Goal: Task Accomplishment & Management: Manage account settings

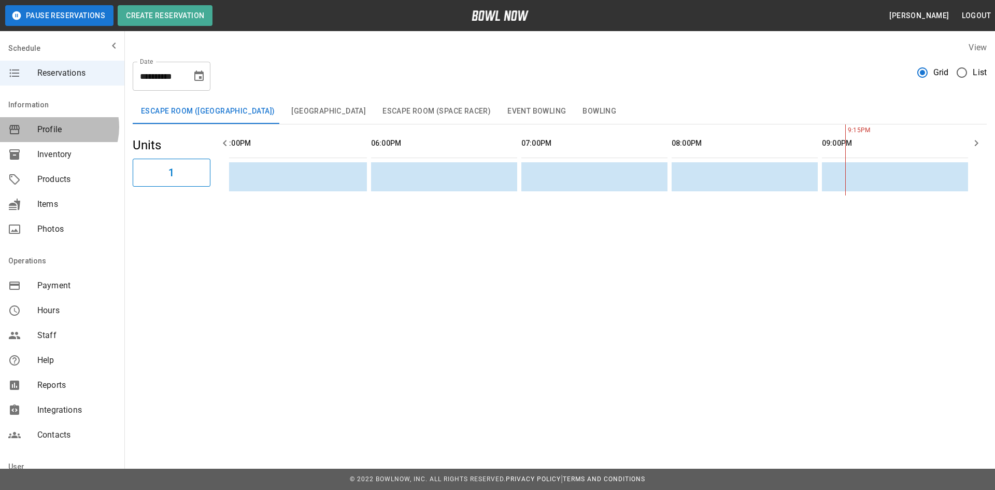
click at [53, 130] on span "Profile" at bounding box center [76, 129] width 79 height 12
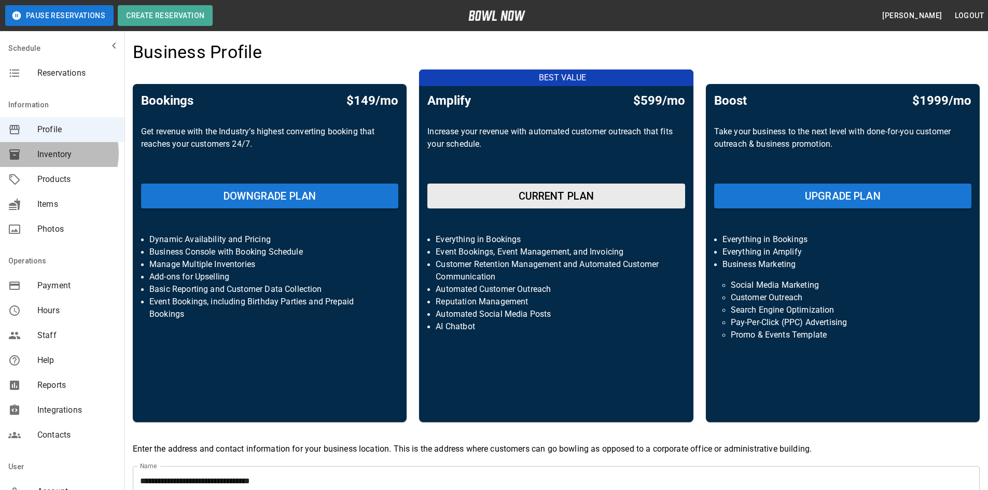
click at [47, 153] on span "Inventory" at bounding box center [76, 154] width 79 height 12
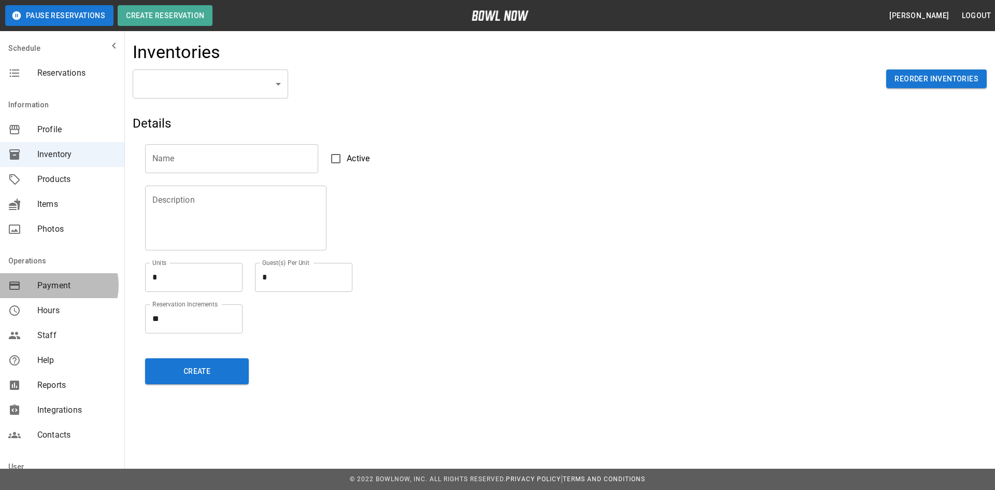
click at [54, 285] on span "Payment" at bounding box center [76, 285] width 79 height 12
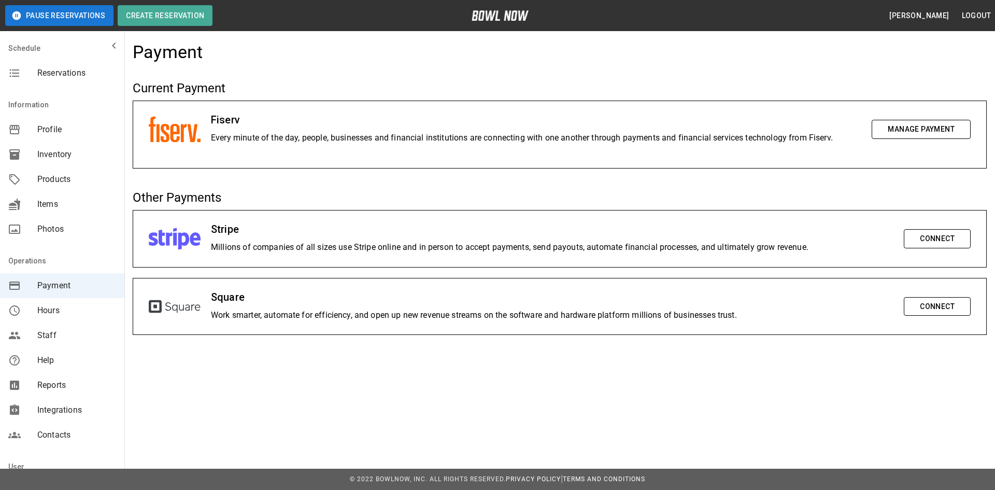
click at [45, 310] on span "Hours" at bounding box center [76, 310] width 79 height 12
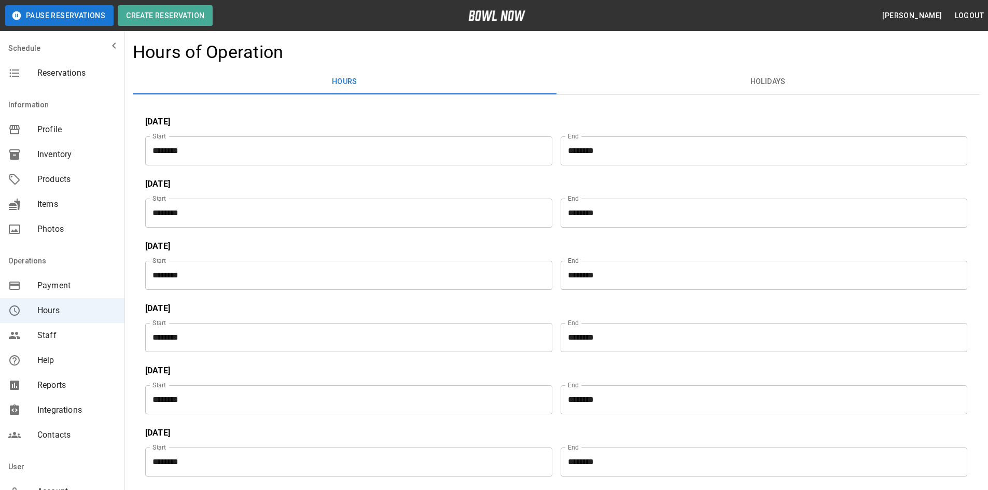
click at [46, 335] on span "Staff" at bounding box center [76, 335] width 79 height 12
